Goal: Transaction & Acquisition: Purchase product/service

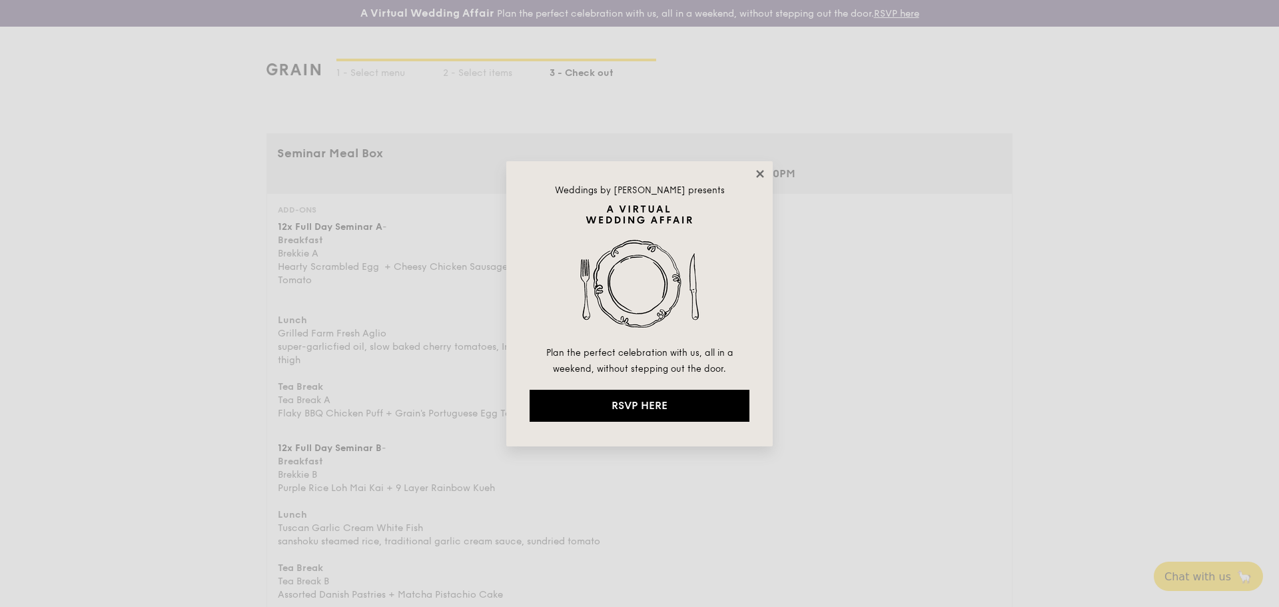
click at [764, 172] on icon at bounding box center [760, 174] width 12 height 12
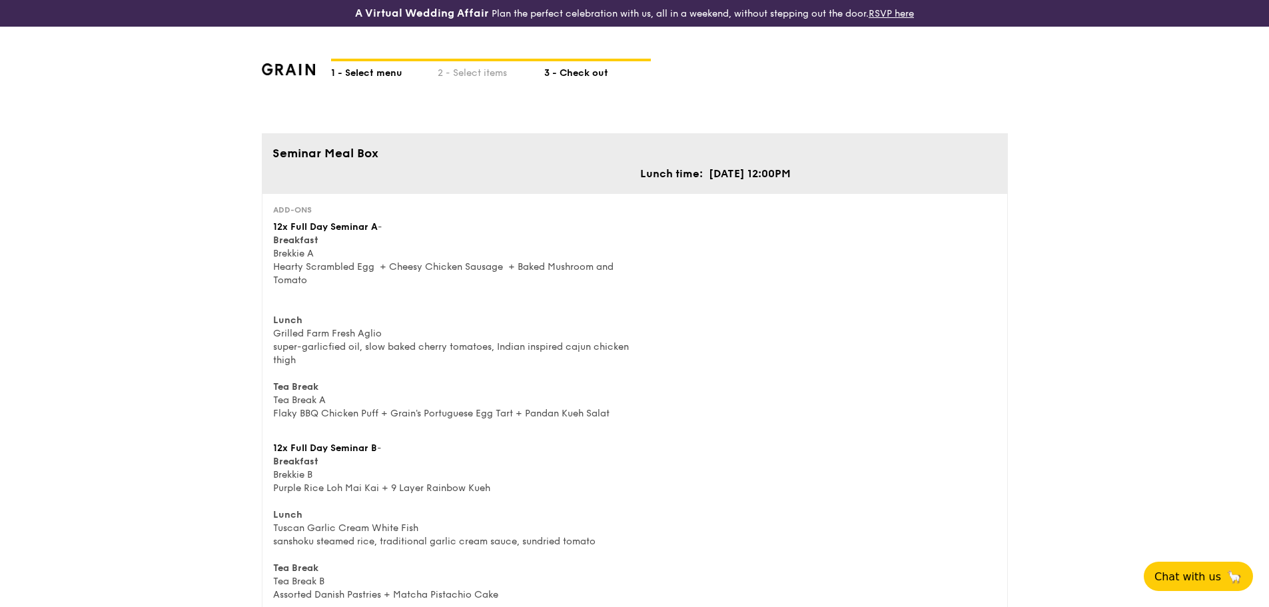
click at [398, 67] on div "1 - Select menu" at bounding box center [384, 70] width 107 height 19
select select
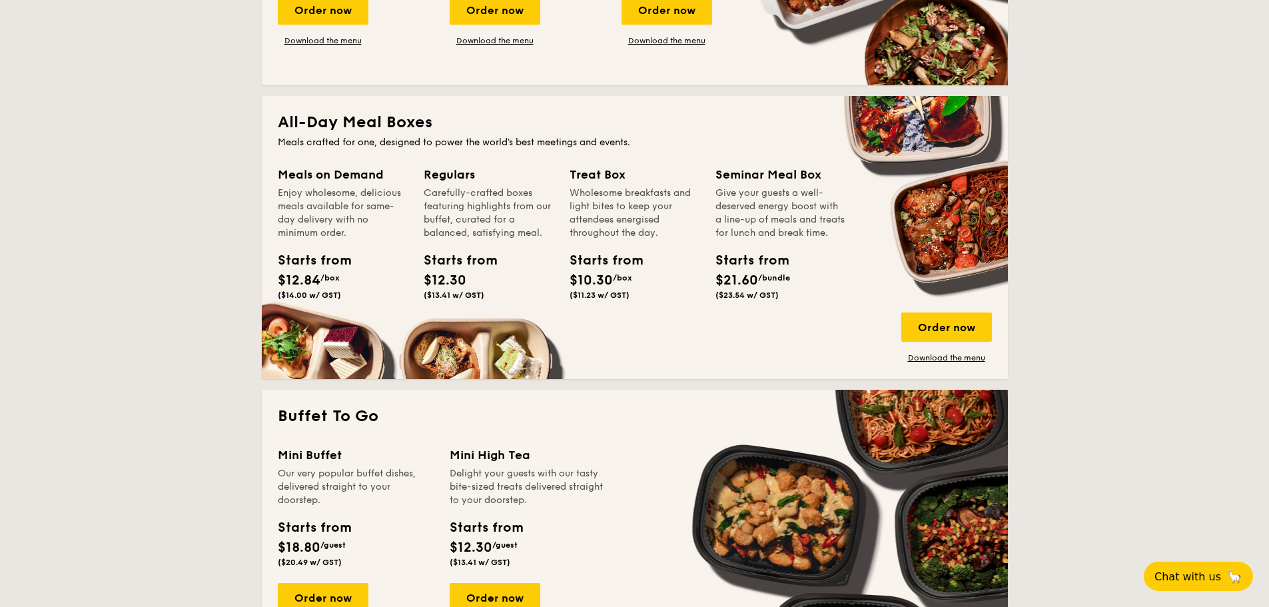
scroll to position [533, 0]
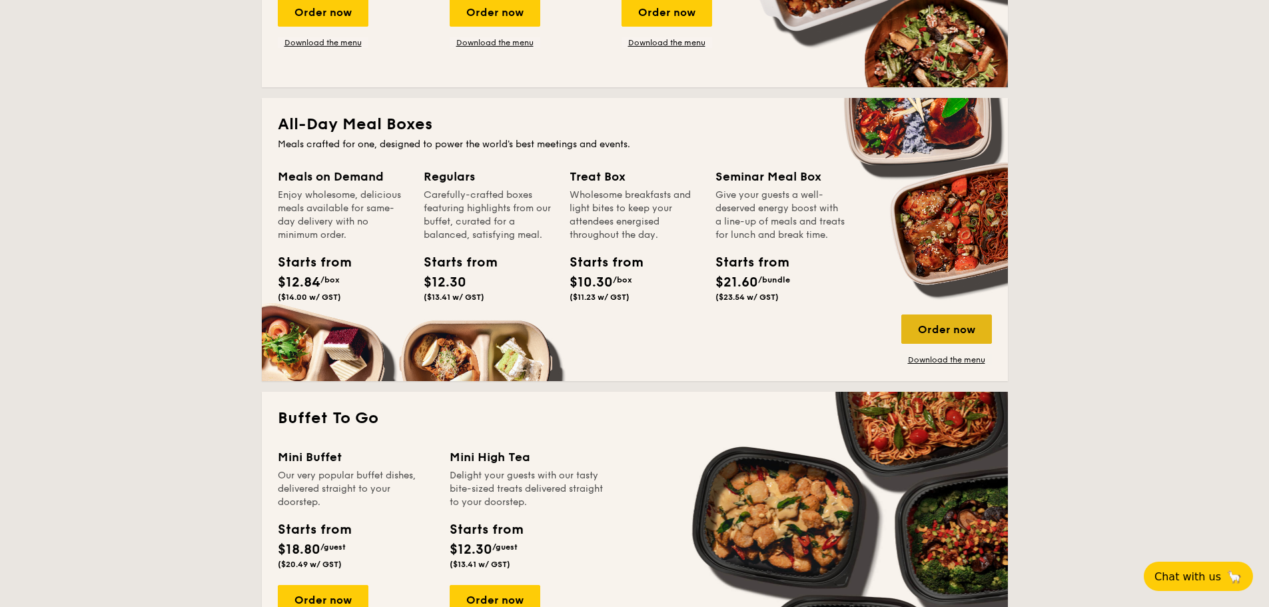
click at [947, 320] on div "Order now" at bounding box center [946, 328] width 91 height 29
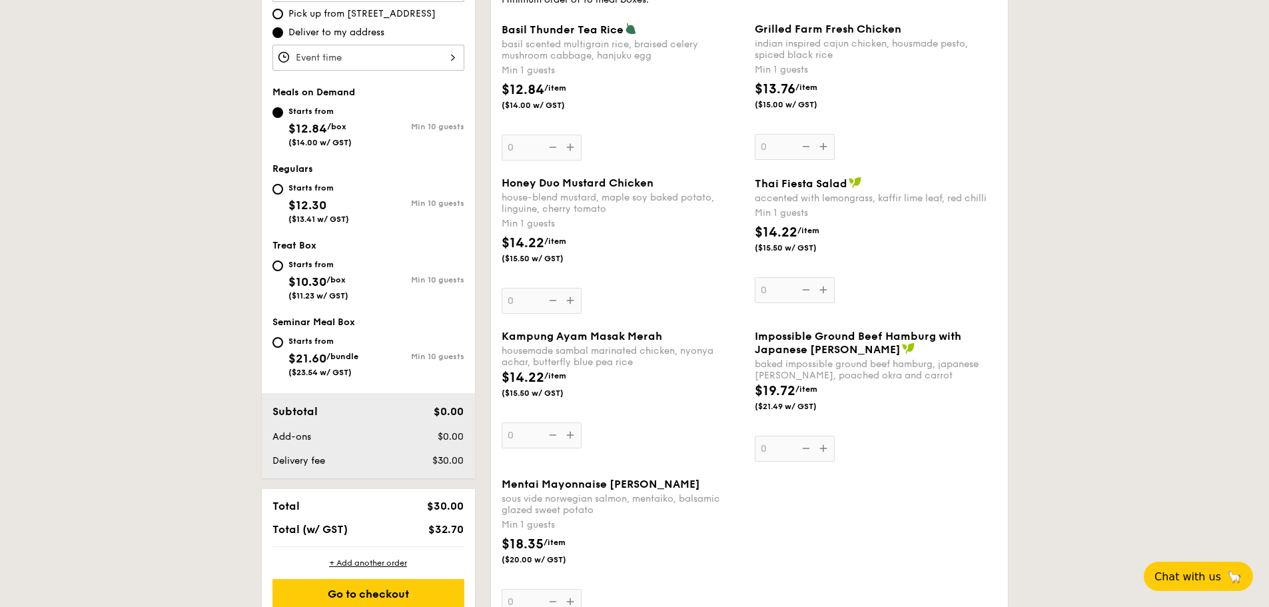
scroll to position [466, 0]
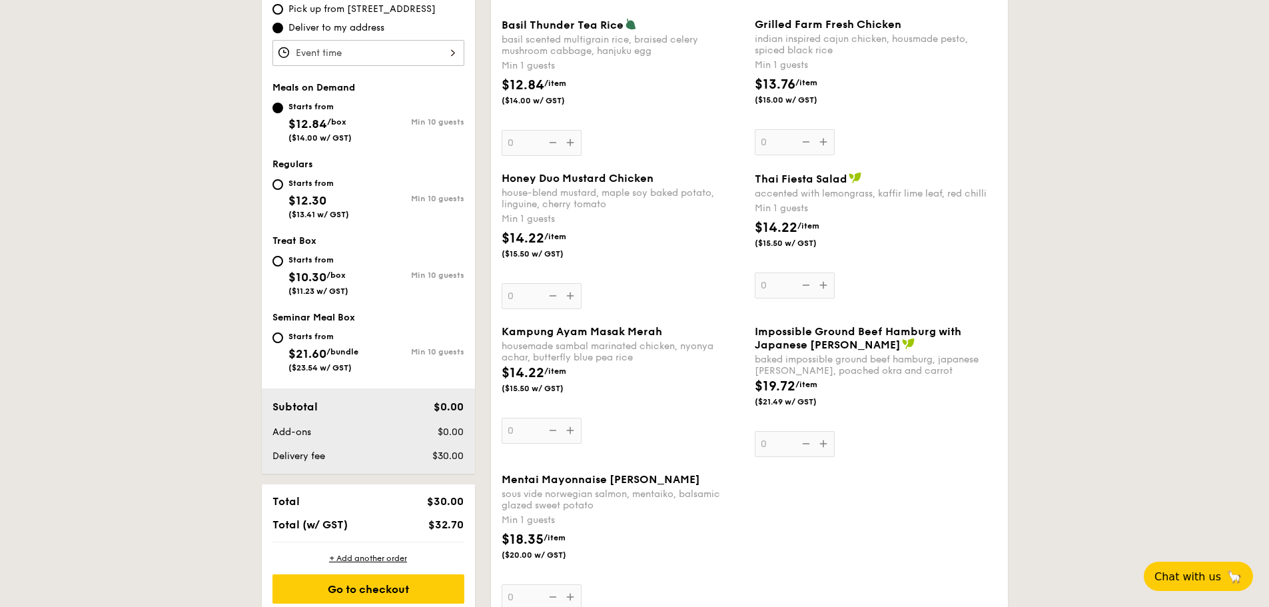
click at [302, 332] on div "Starts from" at bounding box center [323, 336] width 70 height 11
click at [283, 332] on input "Starts from $21.60 /bundle ($23.54 w/ GST) Min 10 guests" at bounding box center [277, 337] width 11 height 11
radio input "true"
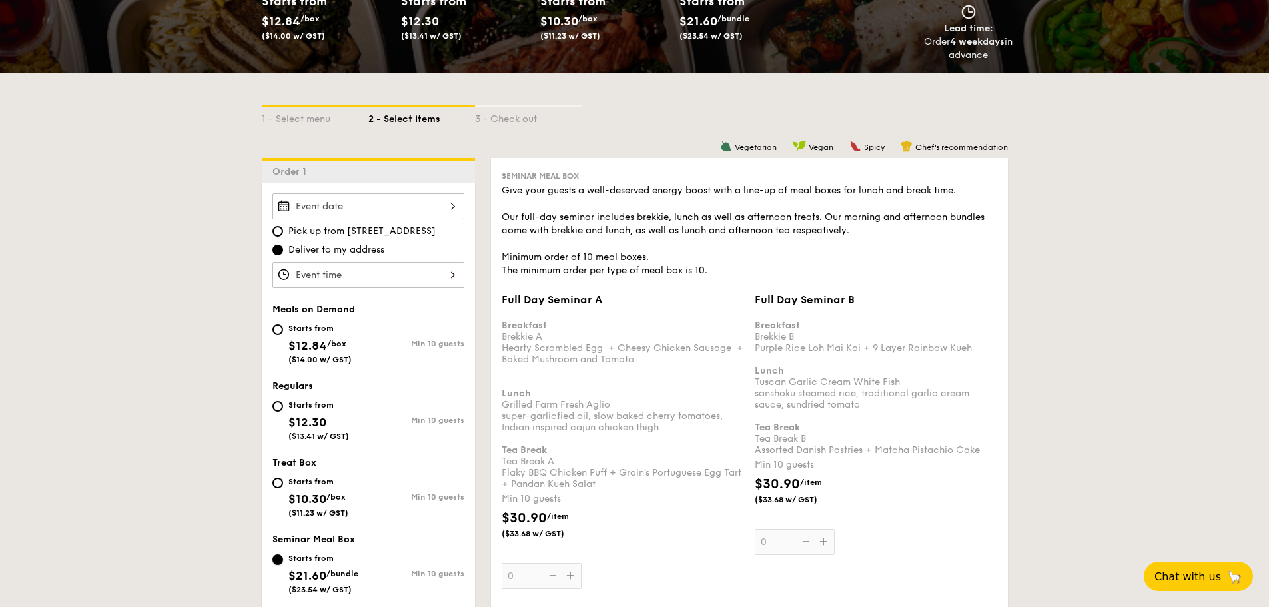
scroll to position [266, 0]
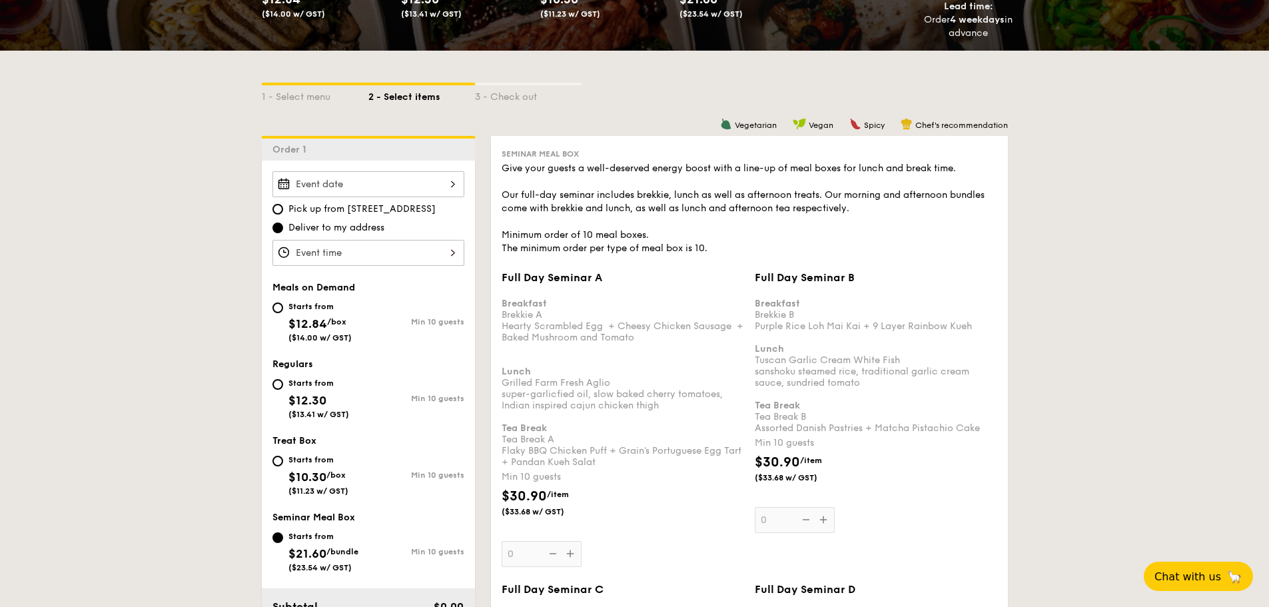
click at [378, 186] on div at bounding box center [368, 184] width 192 height 26
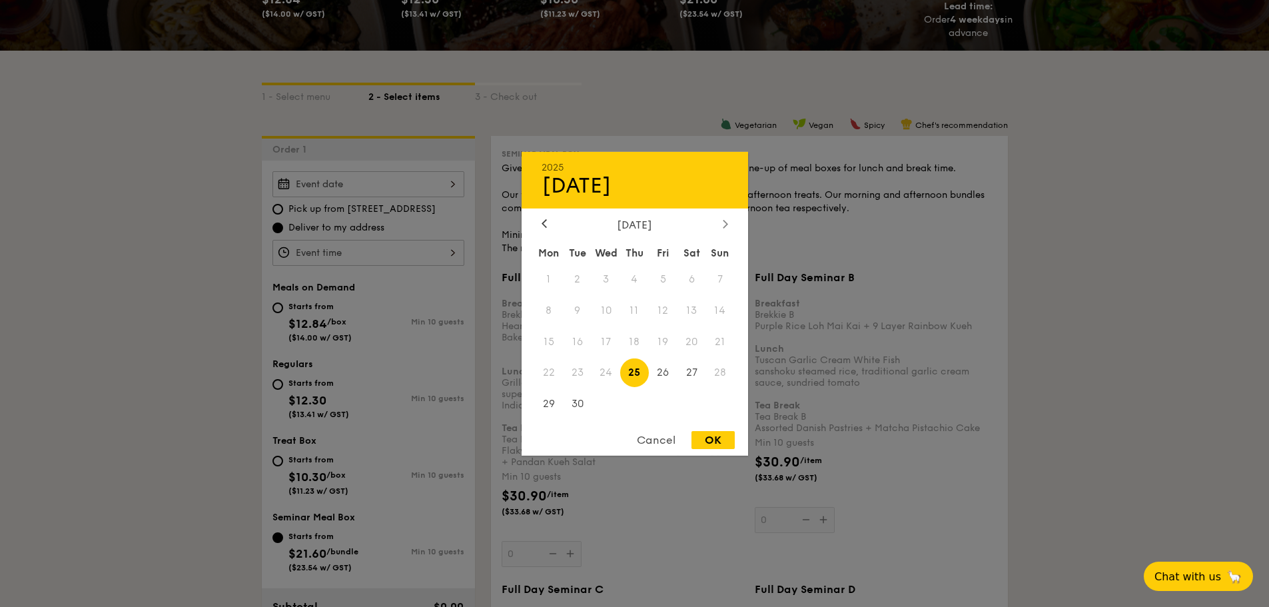
click at [727, 225] on icon at bounding box center [725, 223] width 5 height 9
click at [639, 406] on span "30" at bounding box center [634, 404] width 29 height 29
click at [711, 440] on div "OK" at bounding box center [712, 440] width 43 height 18
type input "[DATE]"
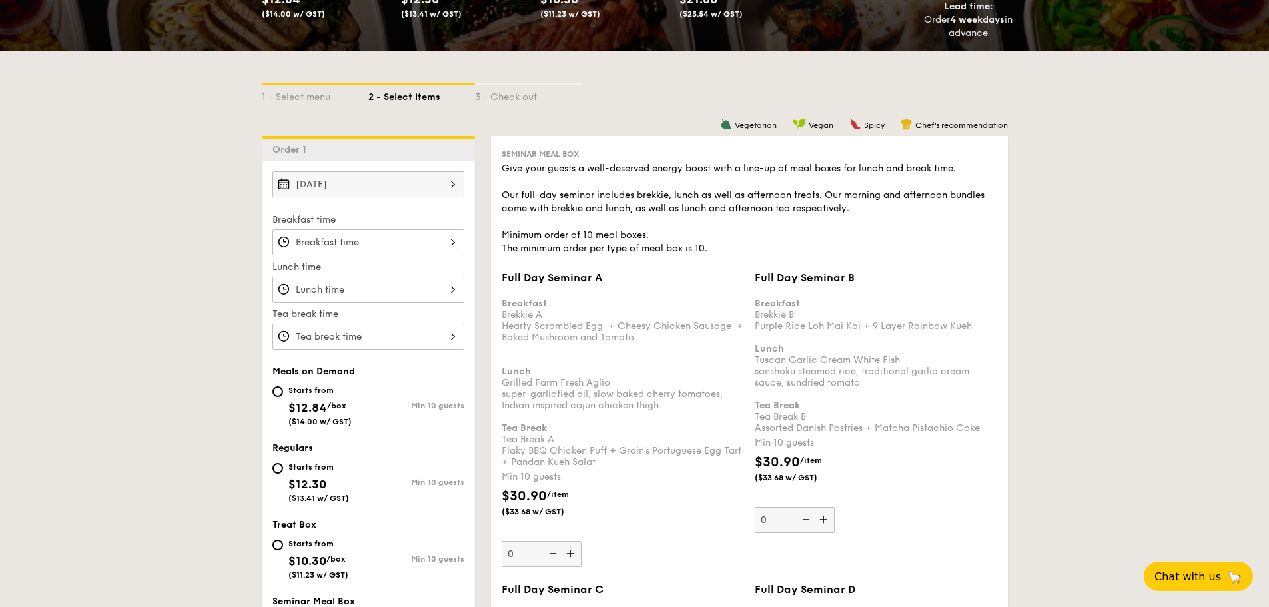
click at [366, 248] on div at bounding box center [368, 242] width 192 height 26
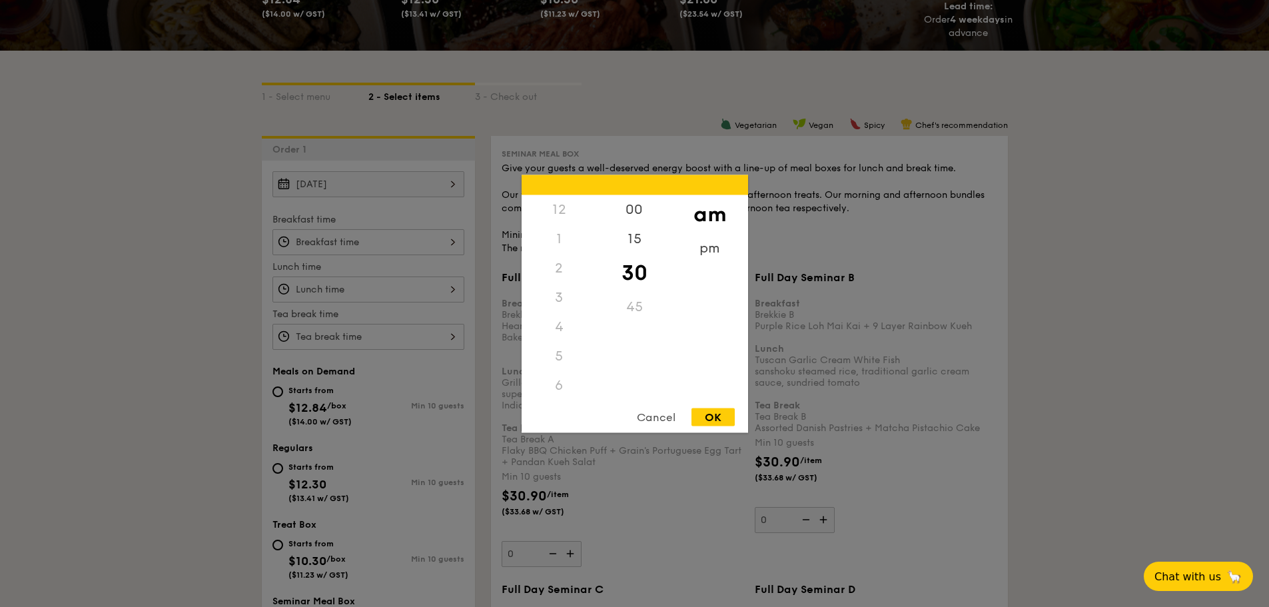
scroll to position [147, 0]
click at [563, 300] on div "8" at bounding box center [558, 301] width 75 height 39
click at [720, 406] on div "12 1 2 3 4 5 6 7 8 9 10 11 00 15 30 45 am pm Cancel OK" at bounding box center [634, 303] width 226 height 258
click at [721, 412] on div "OK" at bounding box center [712, 417] width 43 height 18
type input "8:30AM"
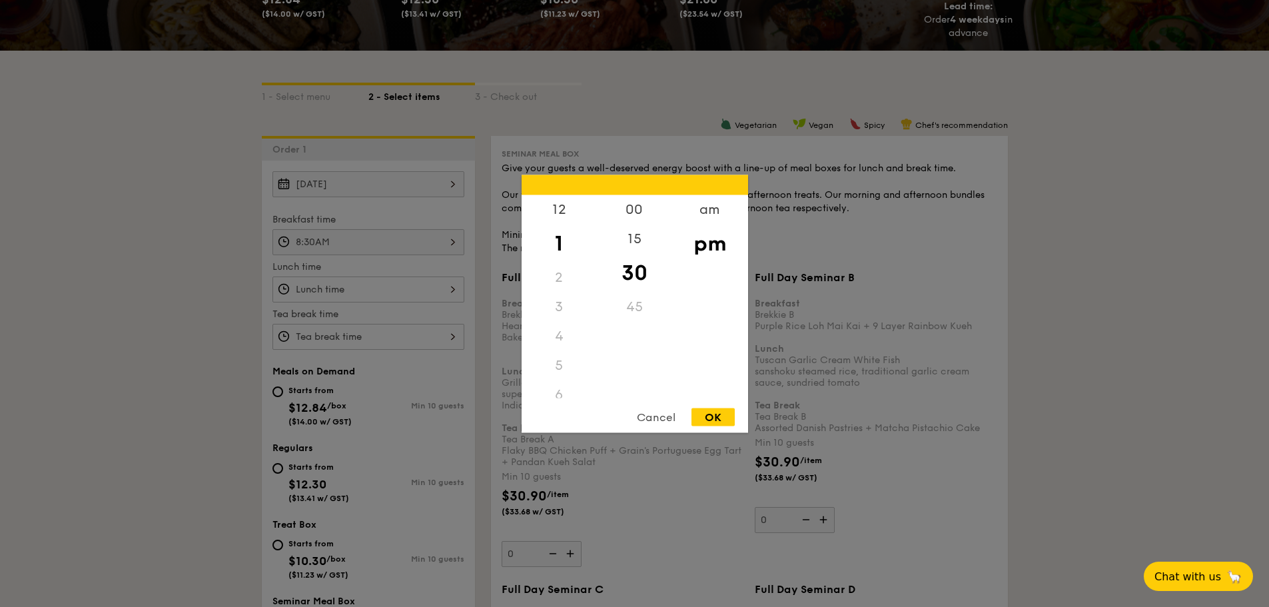
click at [412, 291] on div "12 1 2 3 4 5 6 7 8 9 10 11 00 15 30 45 am pm Cancel OK" at bounding box center [368, 289] width 192 height 26
click at [711, 410] on div "OK" at bounding box center [712, 417] width 43 height 18
type input "1:30PM"
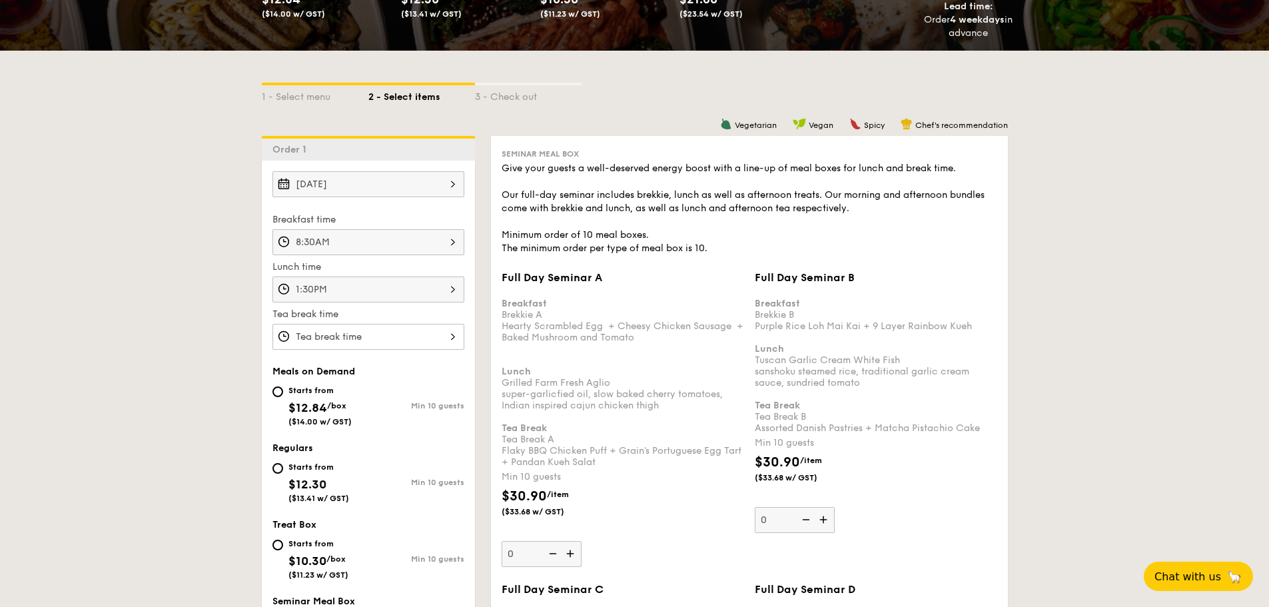
click at [377, 336] on div at bounding box center [368, 337] width 192 height 26
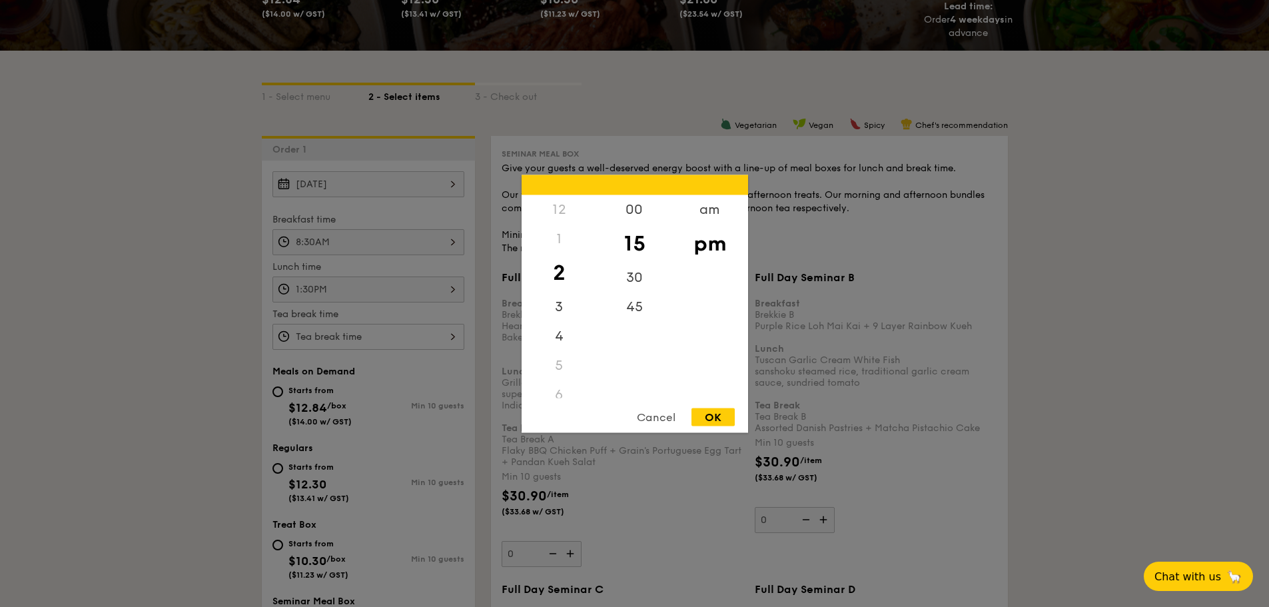
click at [707, 420] on div "OK" at bounding box center [712, 417] width 43 height 18
type input "2:15PM"
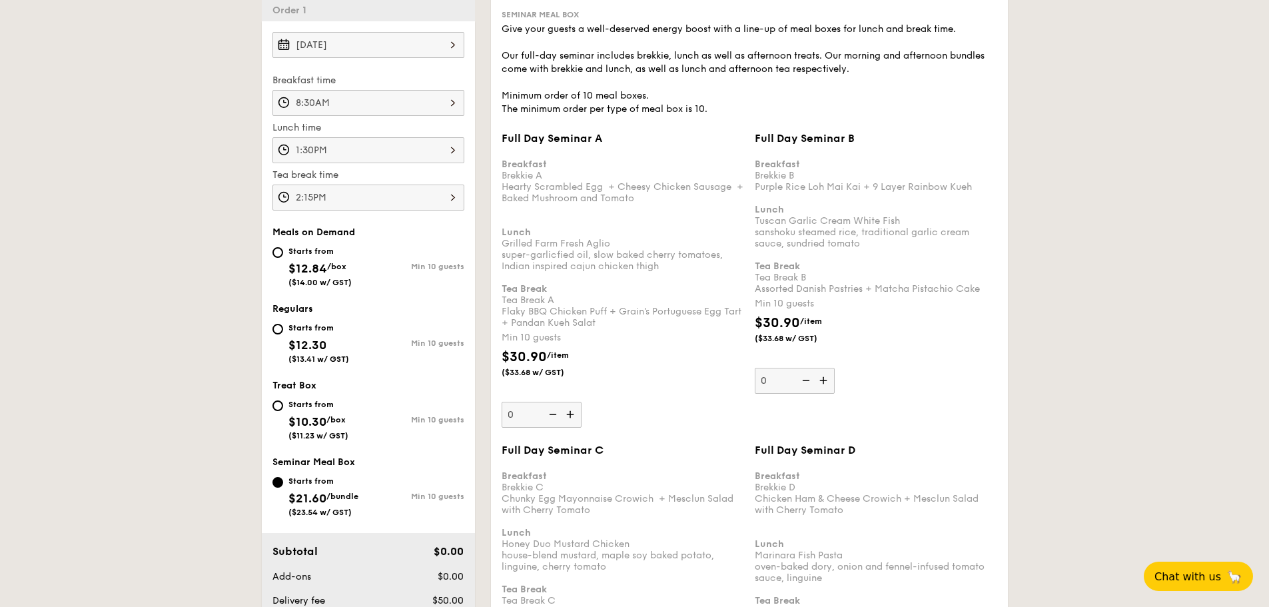
scroll to position [466, 0]
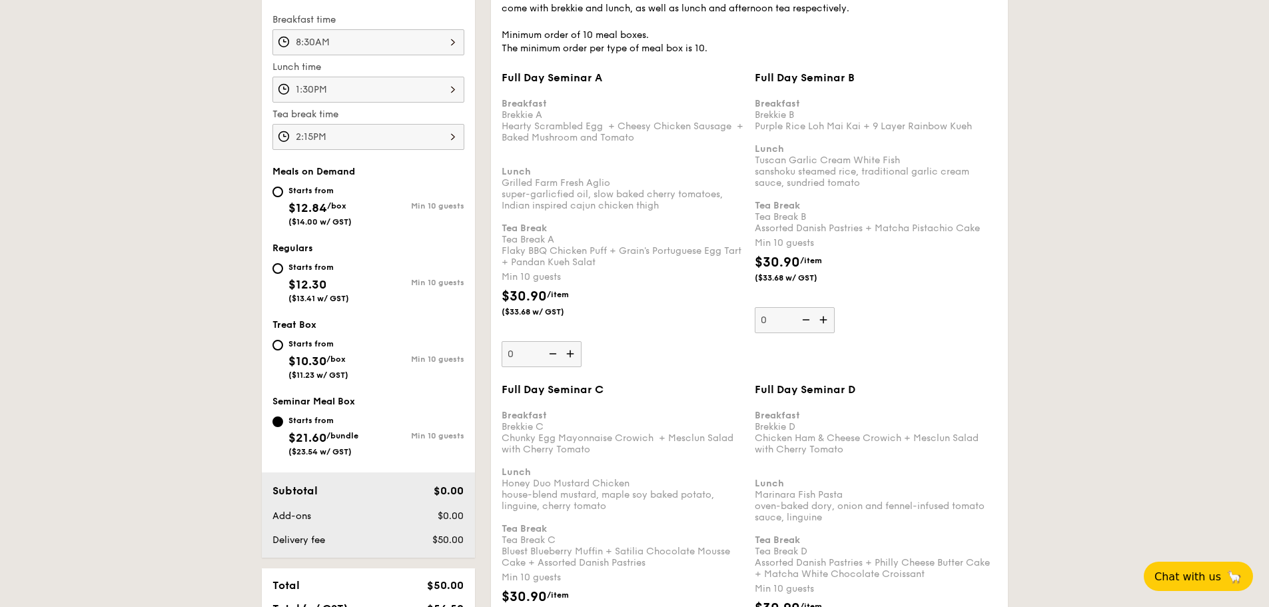
click at [567, 352] on img at bounding box center [571, 353] width 20 height 25
click at [567, 352] on input "0" at bounding box center [541, 354] width 80 height 26
click at [570, 350] on img at bounding box center [571, 353] width 20 height 25
click at [570, 350] on input "10" at bounding box center [541, 354] width 80 height 26
click at [570, 354] on img at bounding box center [571, 353] width 20 height 25
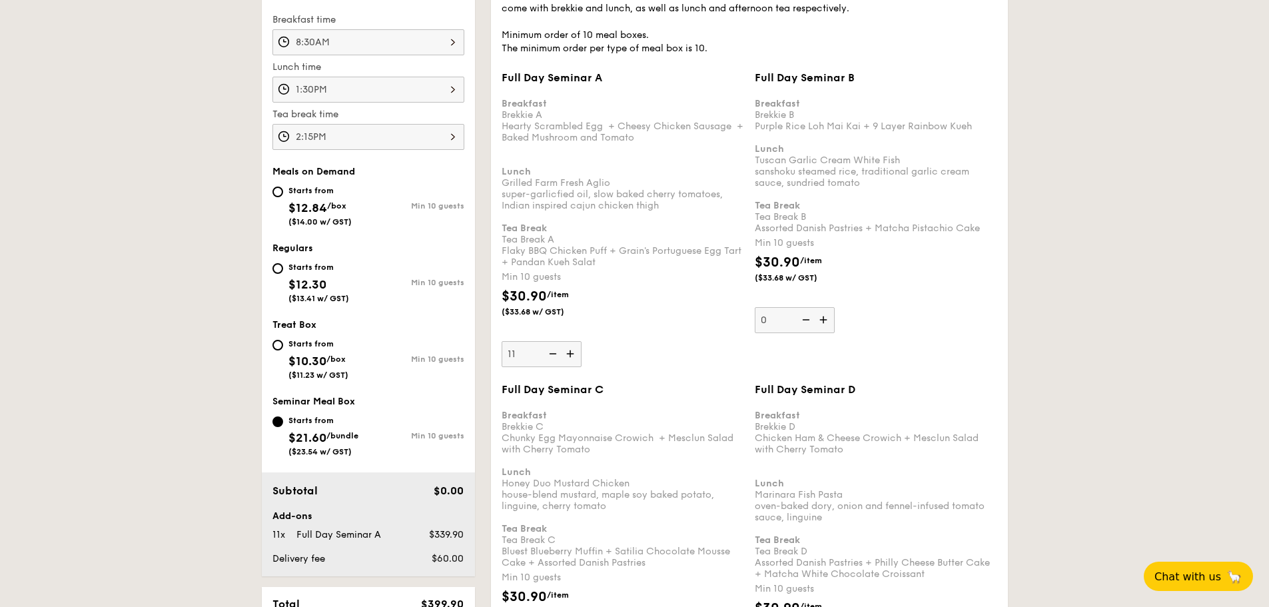
click at [570, 354] on input "11" at bounding box center [541, 354] width 80 height 26
type input "12"
click at [828, 320] on img at bounding box center [824, 319] width 20 height 25
click at [828, 320] on input "0" at bounding box center [795, 320] width 80 height 26
click at [828, 320] on img at bounding box center [824, 319] width 20 height 25
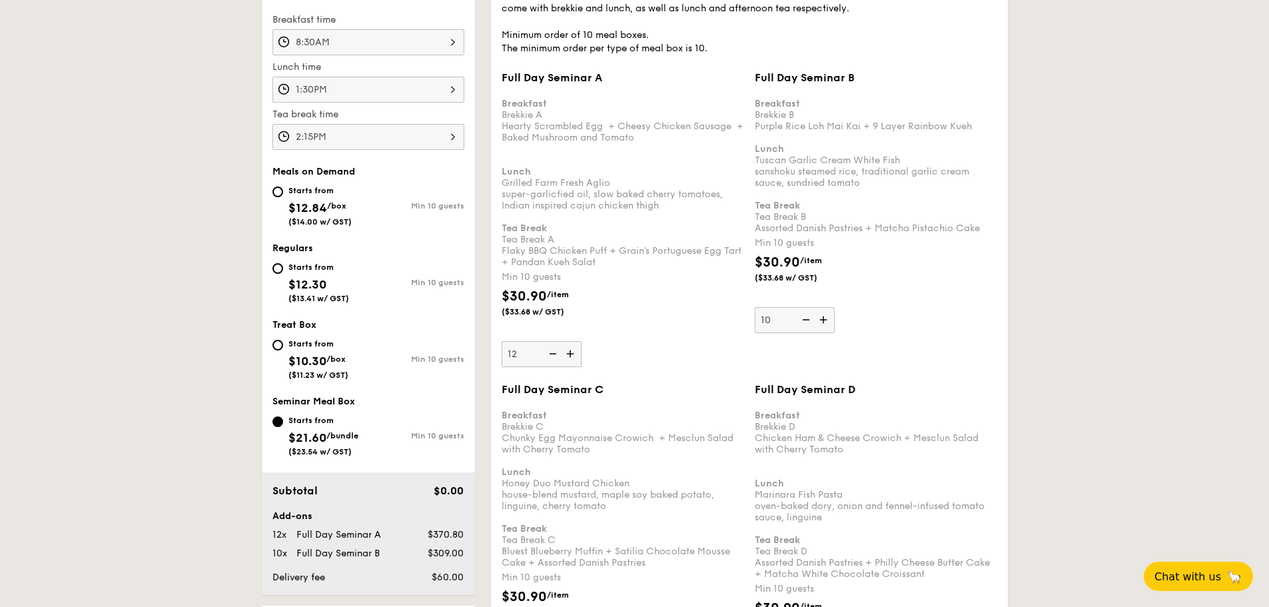
click at [828, 320] on input "10" at bounding box center [795, 320] width 80 height 26
click at [828, 320] on img at bounding box center [824, 319] width 20 height 25
click at [828, 320] on input "11" at bounding box center [795, 320] width 80 height 26
type input "12"
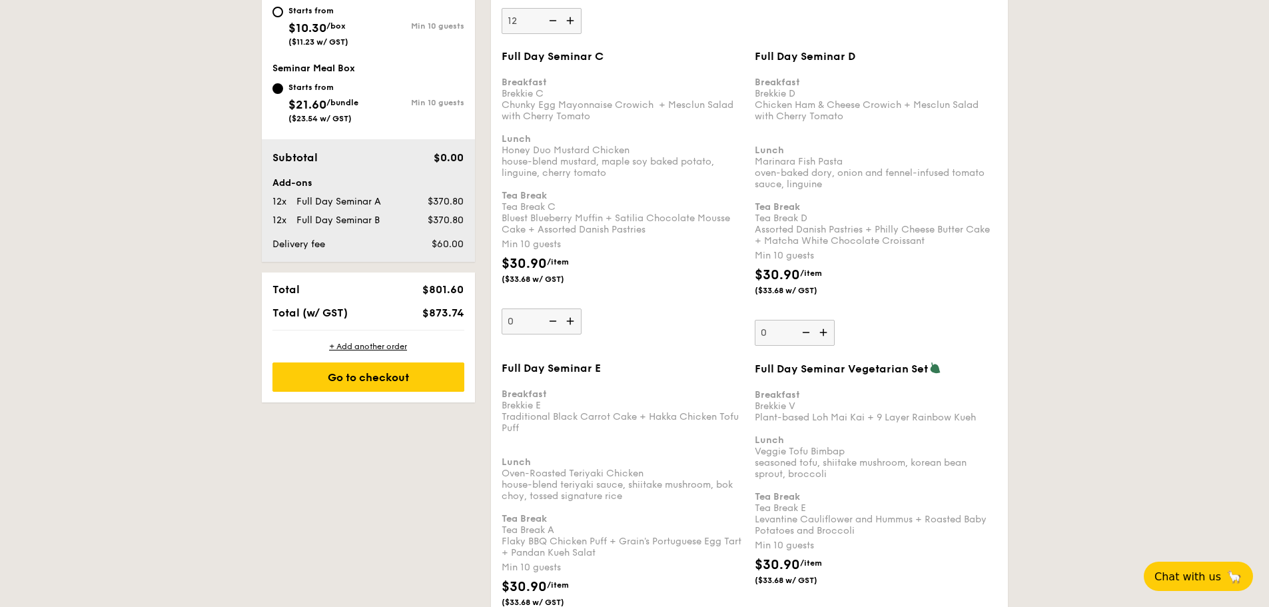
click at [830, 336] on img at bounding box center [824, 332] width 20 height 25
click at [830, 336] on input "0" at bounding box center [795, 333] width 80 height 26
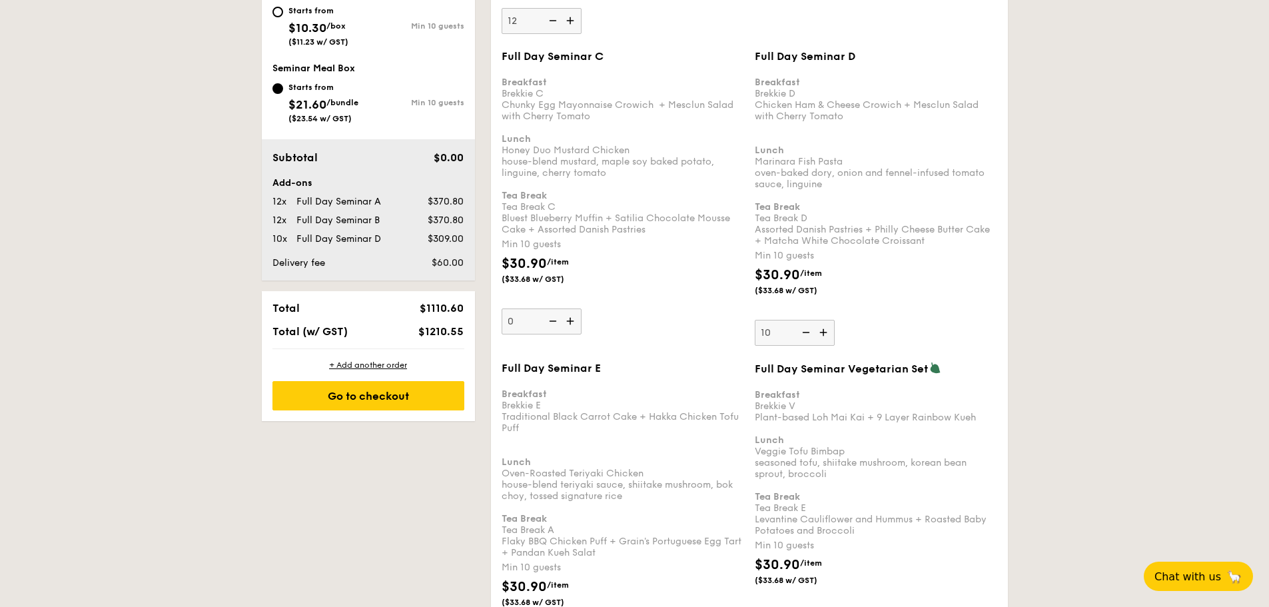
click at [830, 336] on img at bounding box center [824, 332] width 20 height 25
click at [830, 336] on input "10" at bounding box center [795, 333] width 80 height 26
type input "11"
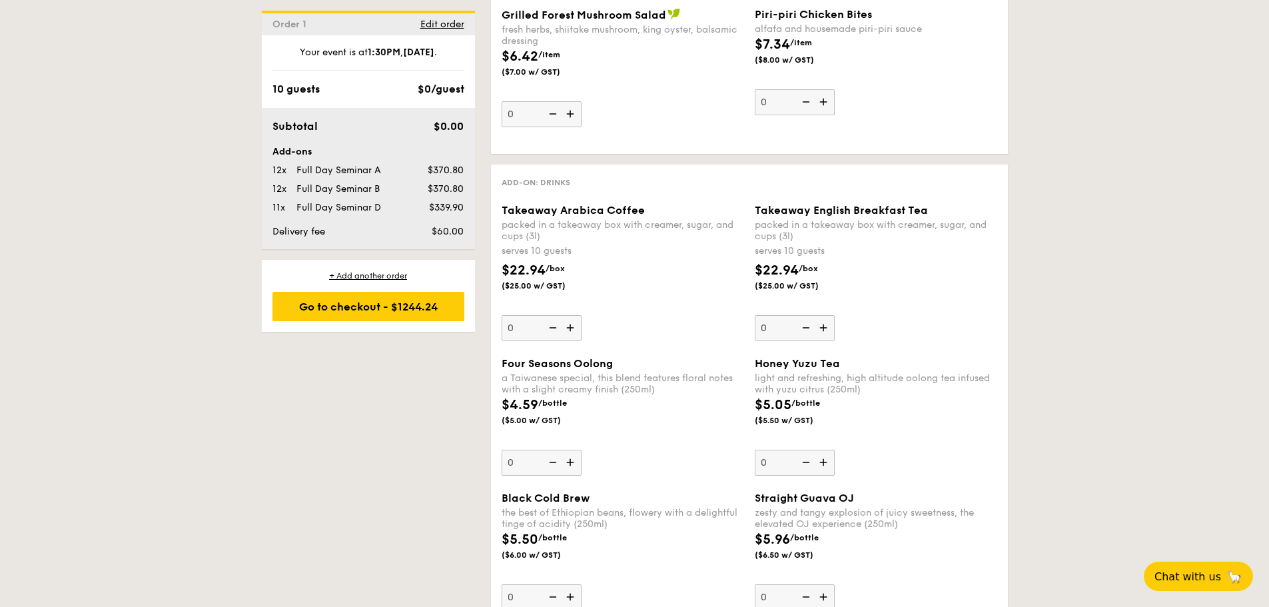
scroll to position [3530, 0]
click at [574, 336] on img at bounding box center [571, 326] width 20 height 25
click at [574, 336] on input "0" at bounding box center [541, 327] width 80 height 26
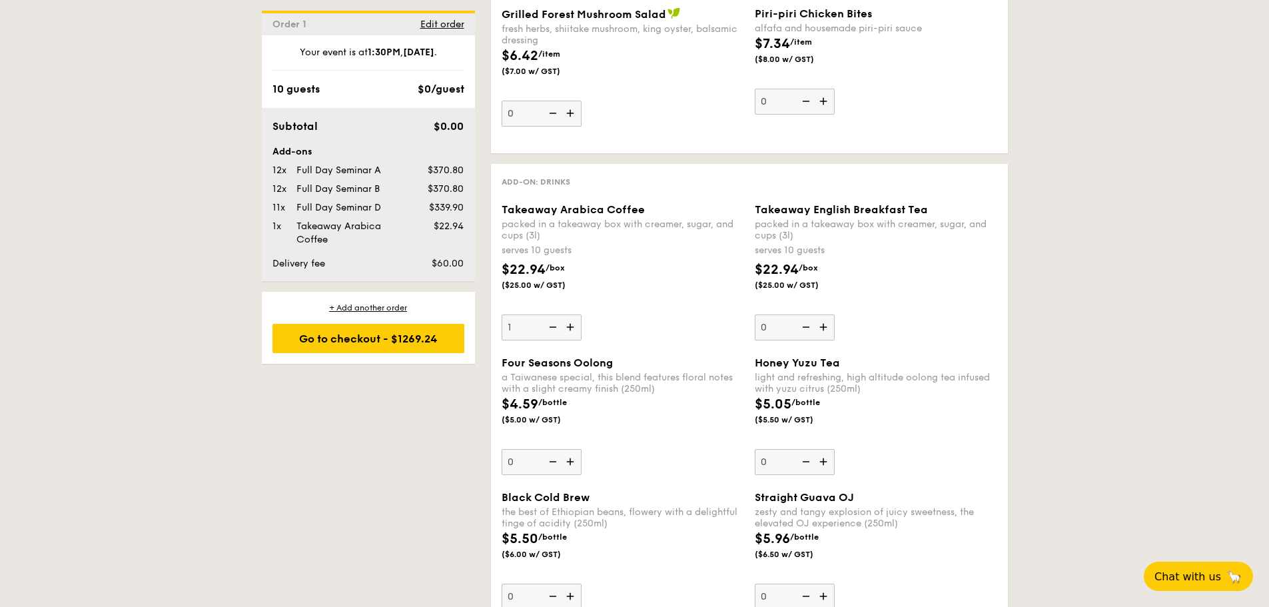
click at [574, 336] on img at bounding box center [571, 326] width 20 height 25
click at [574, 336] on input "1" at bounding box center [541, 327] width 80 height 26
click at [574, 336] on img at bounding box center [571, 326] width 20 height 25
click at [574, 336] on input "2" at bounding box center [541, 327] width 80 height 26
type input "3"
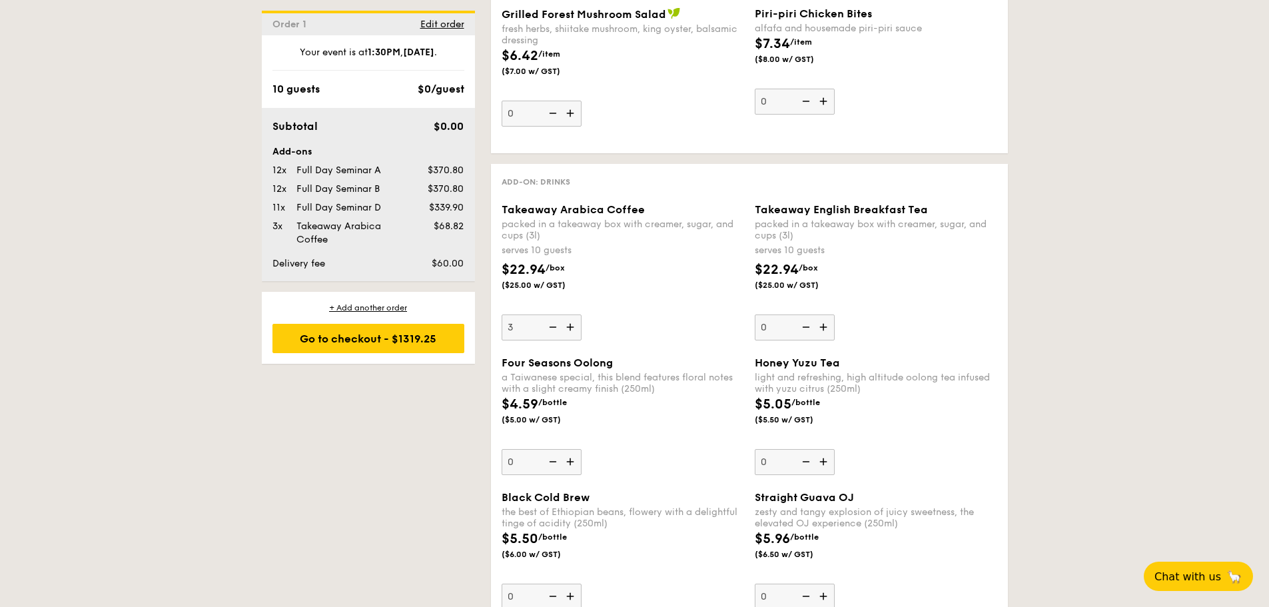
click at [822, 332] on img at bounding box center [824, 326] width 20 height 25
click at [822, 332] on input "0" at bounding box center [795, 327] width 80 height 26
click at [822, 332] on img at bounding box center [824, 326] width 20 height 25
click at [822, 332] on input "1" at bounding box center [795, 327] width 80 height 26
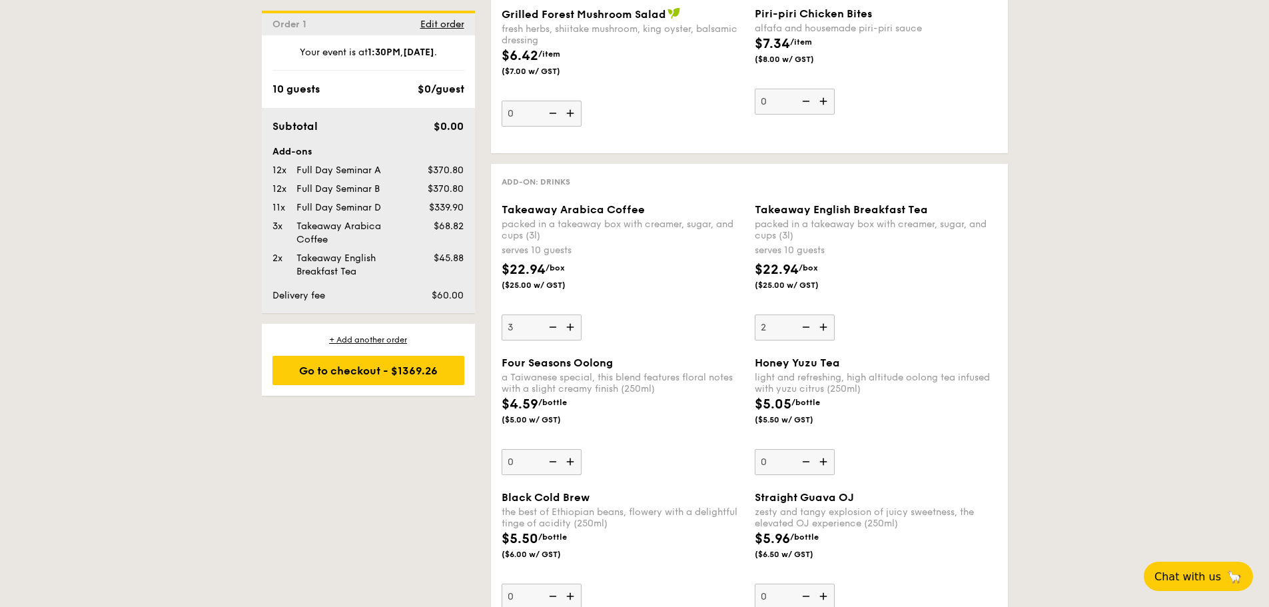
click at [822, 332] on img at bounding box center [824, 326] width 20 height 25
click at [822, 332] on input "2" at bounding box center [795, 327] width 80 height 26
type input "3"
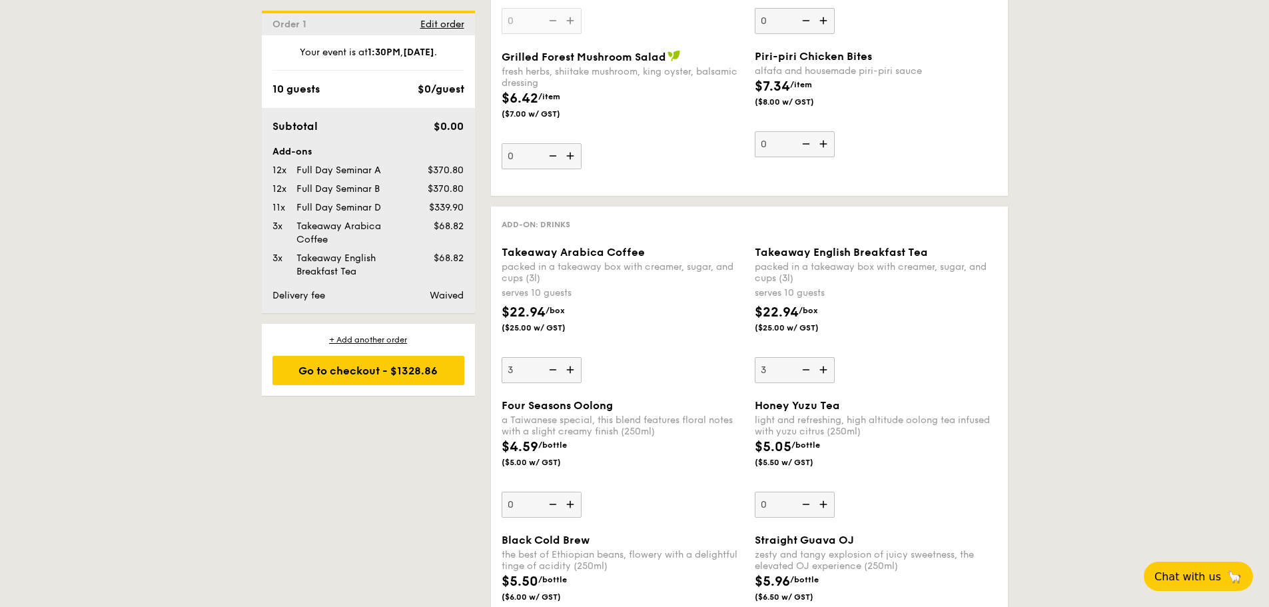
scroll to position [3463, 0]
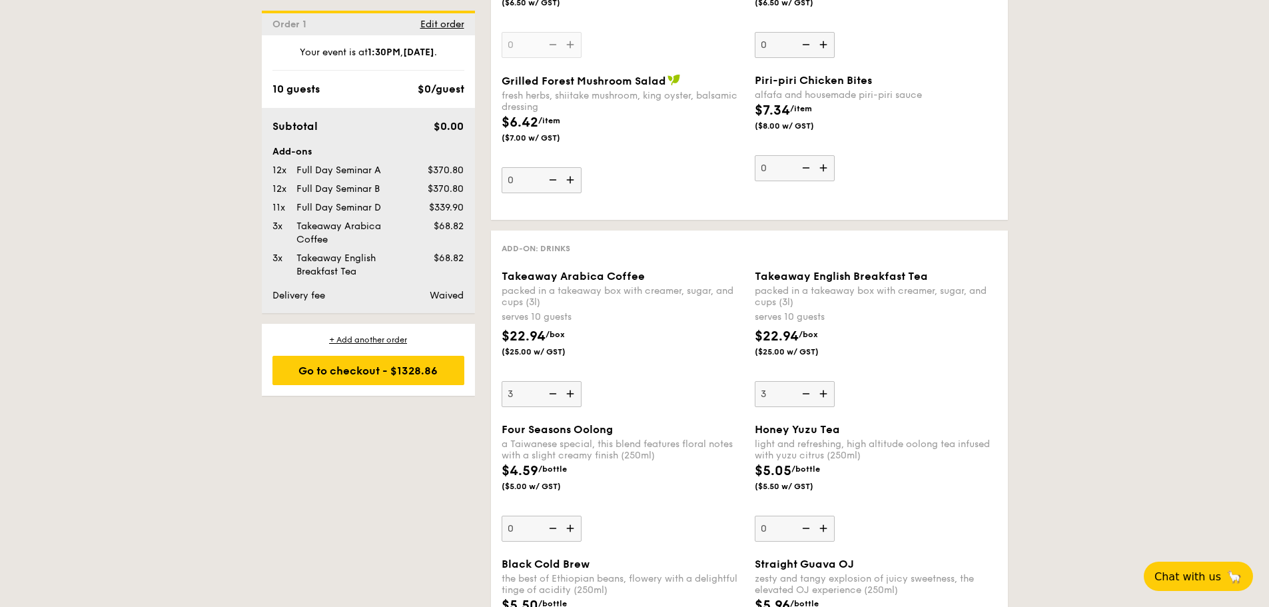
drag, startPoint x: 431, startPoint y: 257, endPoint x: 468, endPoint y: 260, distance: 37.4
click at [468, 260] on div "$68.82" at bounding box center [440, 258] width 57 height 13
copy span "$68.82"
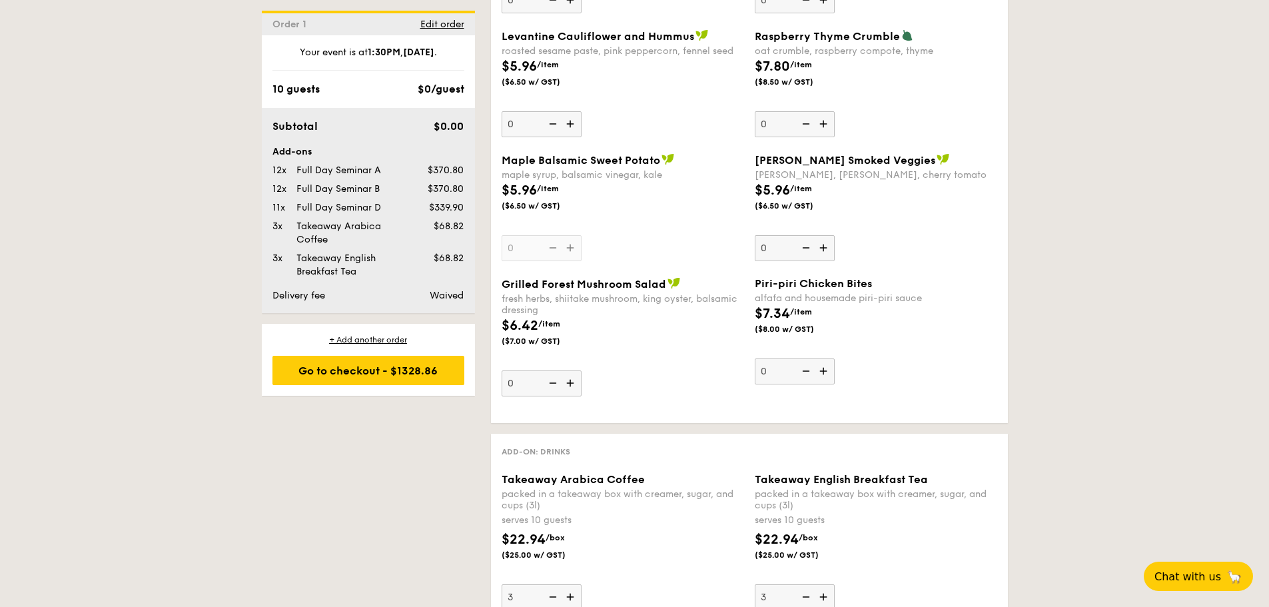
scroll to position [3197, 0]
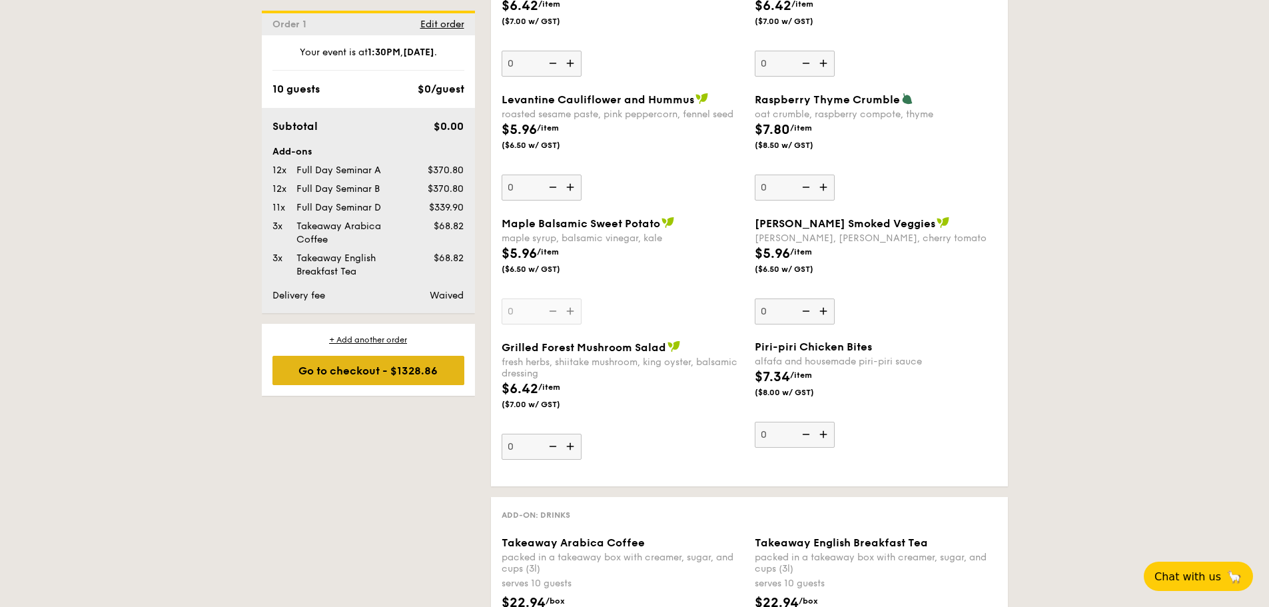
click at [401, 383] on div "Go to checkout - $1328.86" at bounding box center [368, 370] width 192 height 29
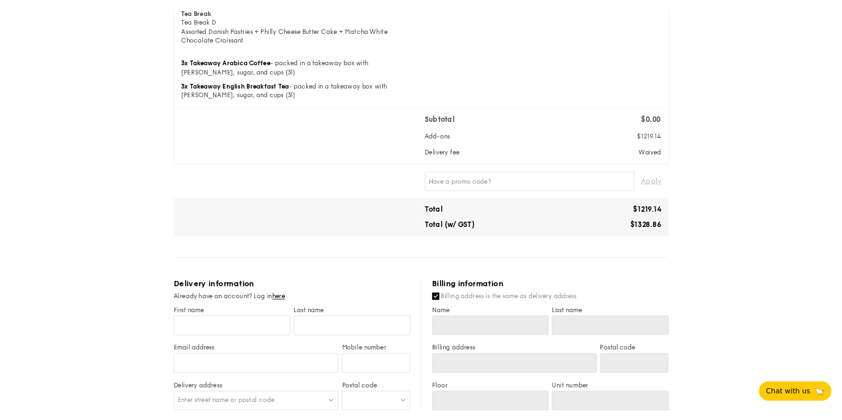
scroll to position [599, 0]
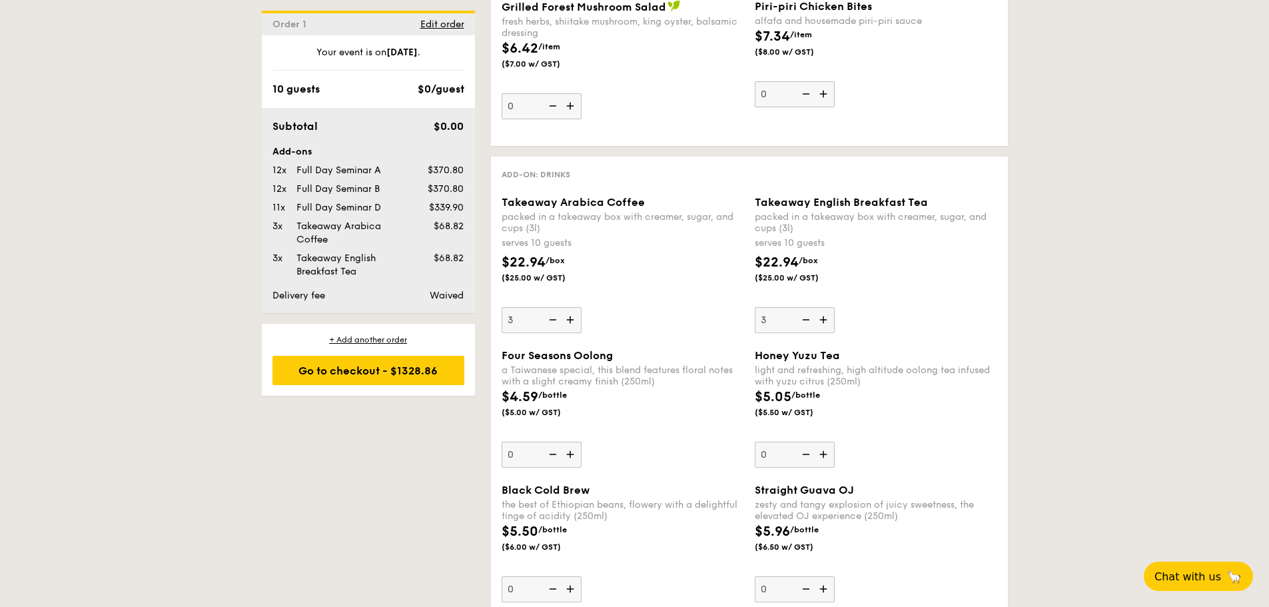
scroll to position [3536, 0]
click at [550, 321] on img at bounding box center [551, 320] width 20 height 25
click at [550, 321] on input "3" at bounding box center [541, 321] width 80 height 26
click at [576, 321] on img at bounding box center [571, 320] width 20 height 25
click at [576, 321] on input "2" at bounding box center [541, 321] width 80 height 26
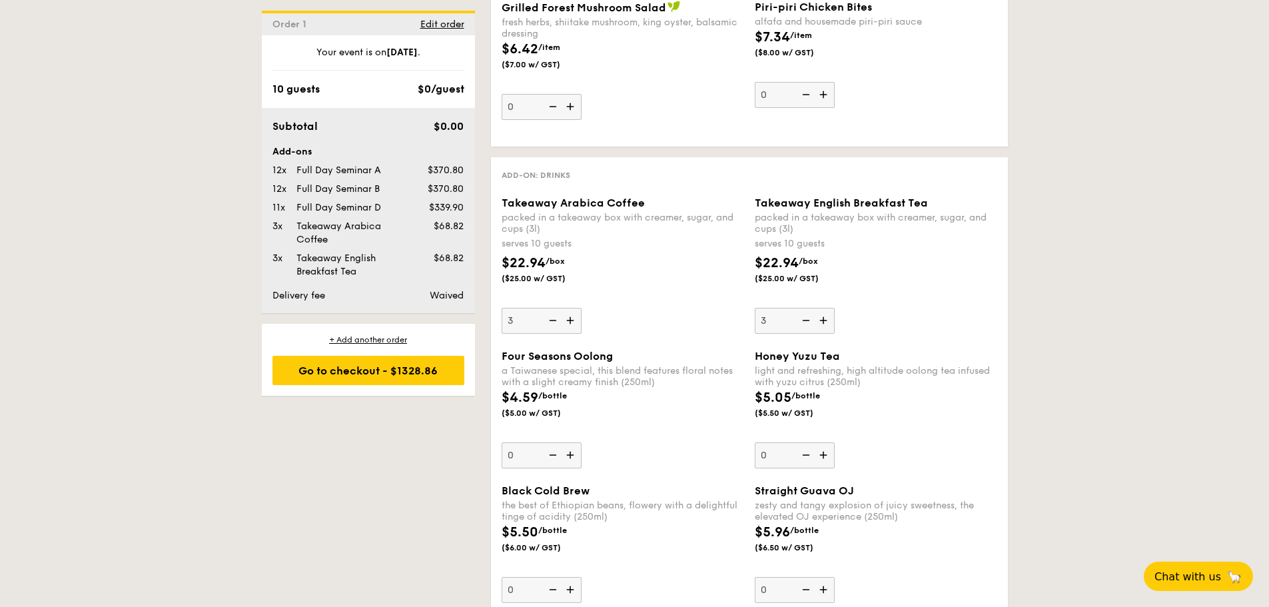
click at [558, 331] on img at bounding box center [551, 320] width 20 height 25
click at [558, 331] on input "3" at bounding box center [541, 321] width 80 height 26
type input "2"
